Goal: Navigation & Orientation: Find specific page/section

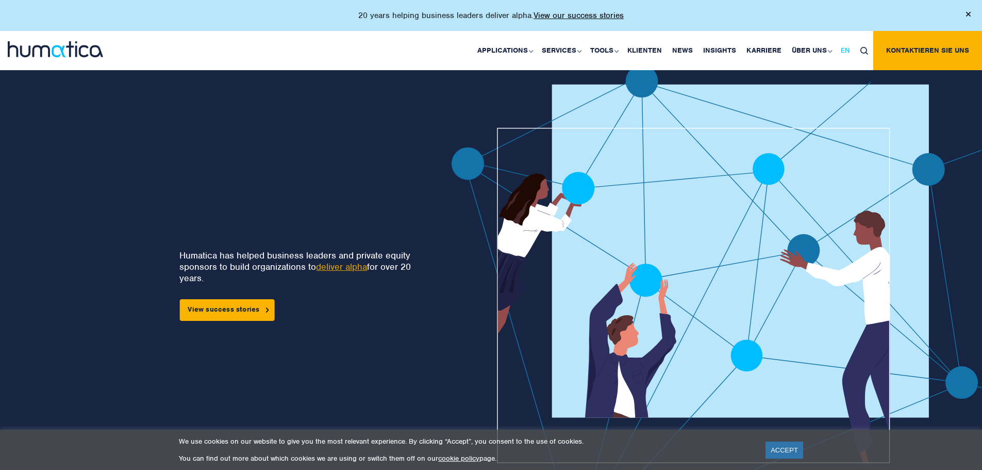
click at [849, 47] on span "EN" at bounding box center [845, 50] width 9 height 9
click at [882, 49] on span "DE" at bounding box center [884, 50] width 9 height 9
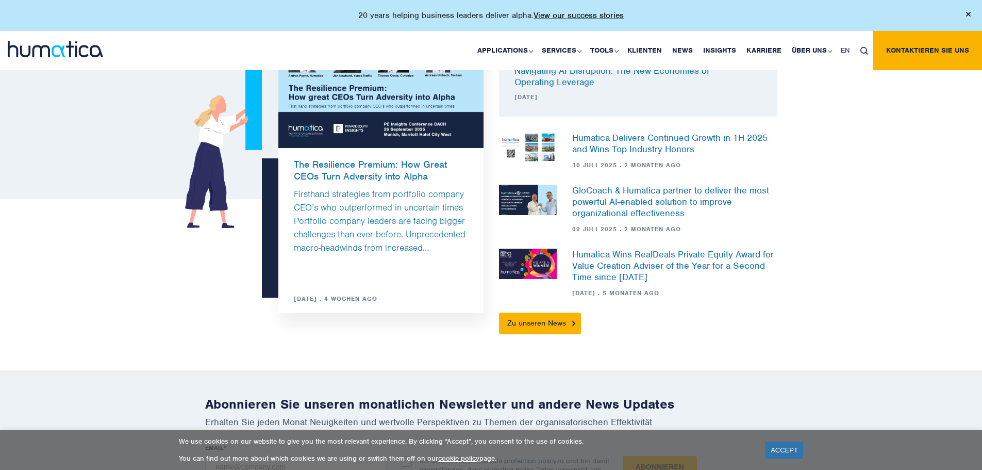
scroll to position [2733, 0]
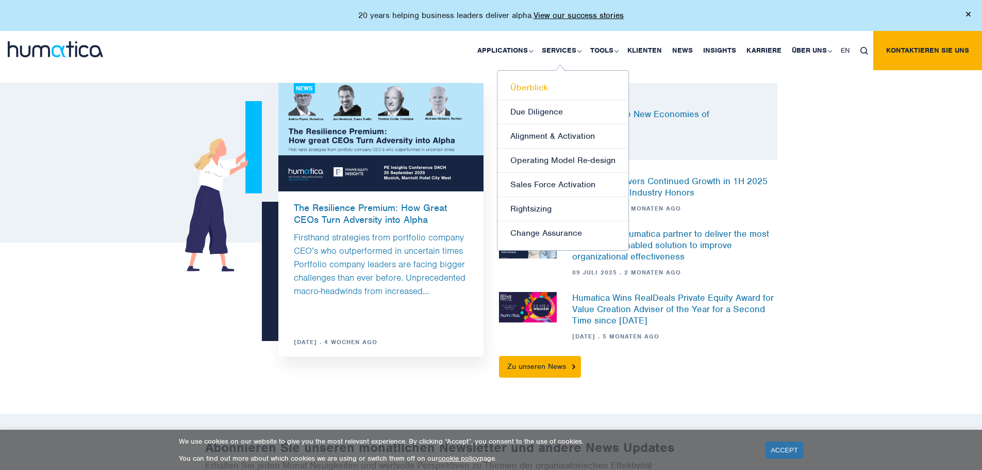
click at [538, 86] on link "Überblick" at bounding box center [563, 88] width 131 height 24
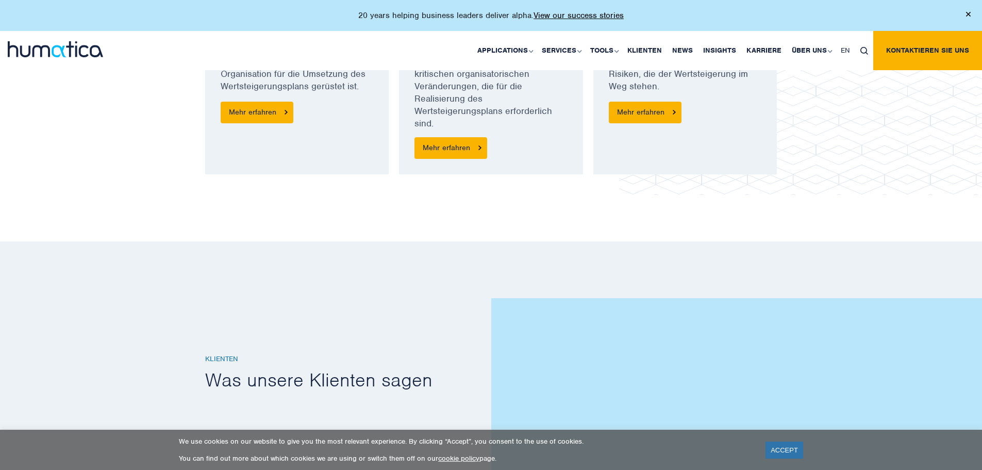
scroll to position [1134, 0]
